Goal: Transaction & Acquisition: Purchase product/service

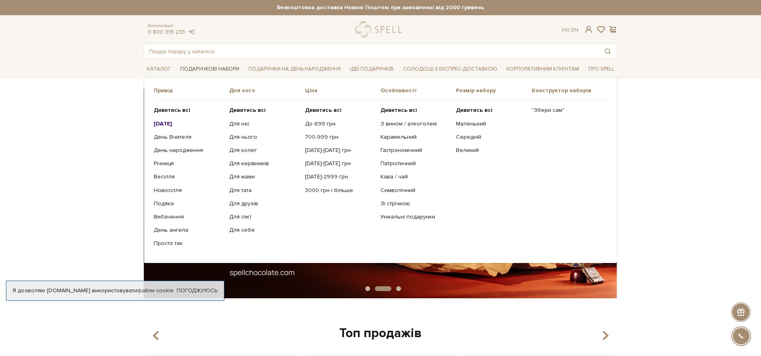
click at [211, 69] on link "Подарункові набори" at bounding box center [209, 69] width 65 height 12
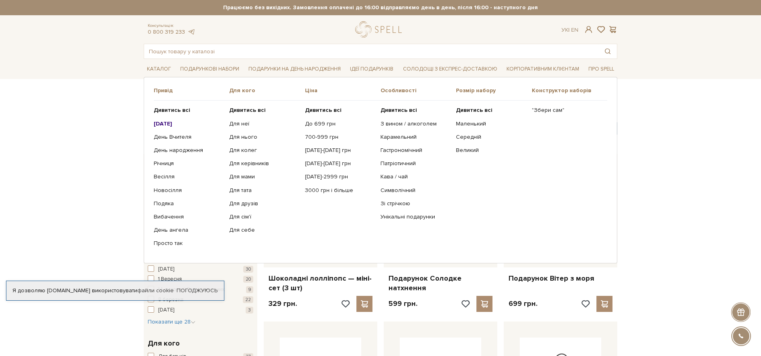
click at [163, 122] on b "[DATE]" at bounding box center [163, 123] width 18 height 7
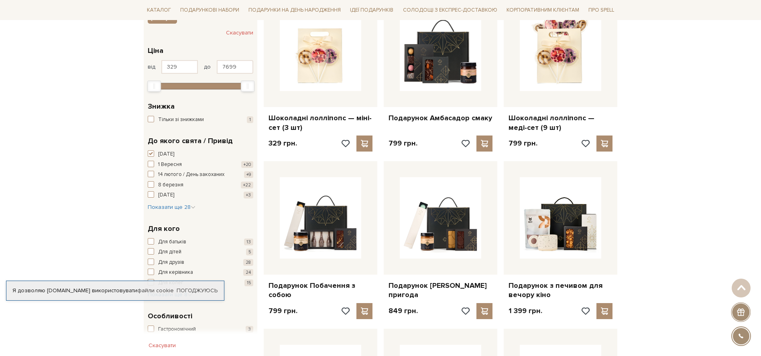
scroll to position [201, 0]
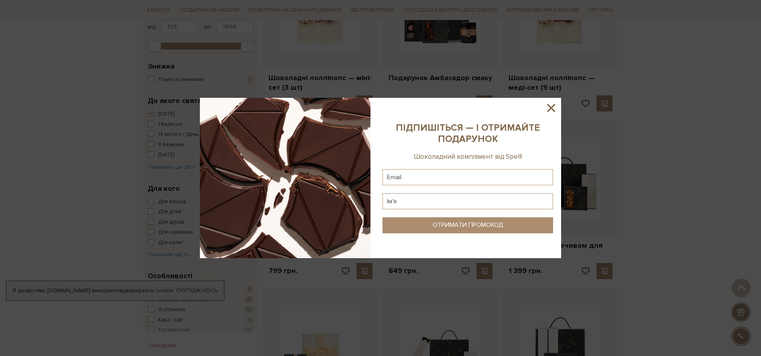
click at [551, 105] on icon at bounding box center [551, 108] width 14 height 14
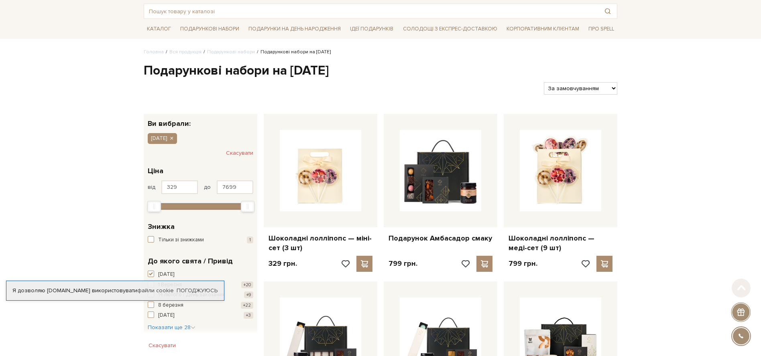
scroll to position [0, 0]
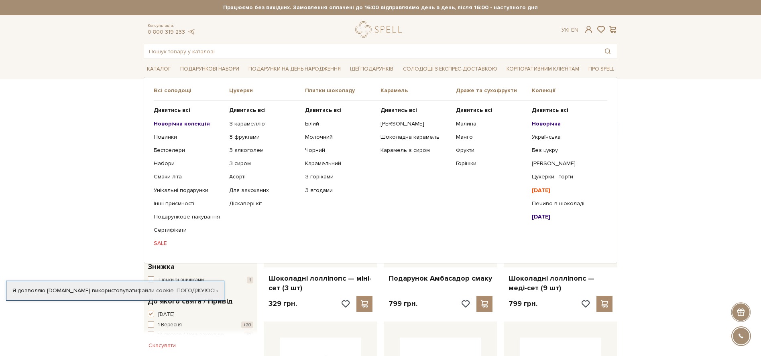
click at [188, 122] on b "Новорічна колекція" at bounding box center [182, 123] width 56 height 7
